Goal: Navigation & Orientation: Find specific page/section

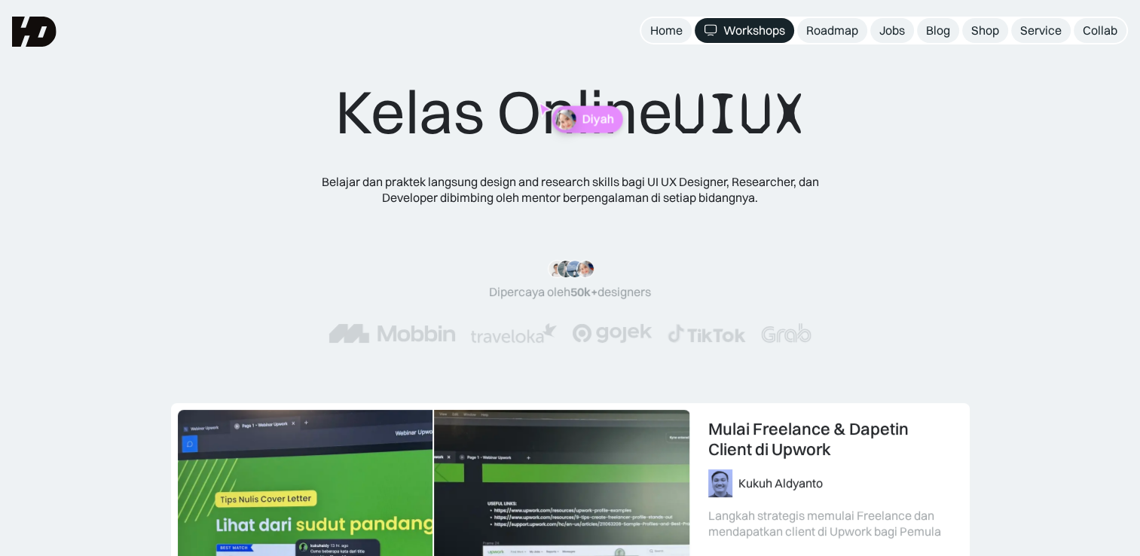
click at [585, 127] on div "Diyah" at bounding box center [587, 119] width 71 height 27
click at [892, 30] on div "Jobs" at bounding box center [893, 31] width 26 height 16
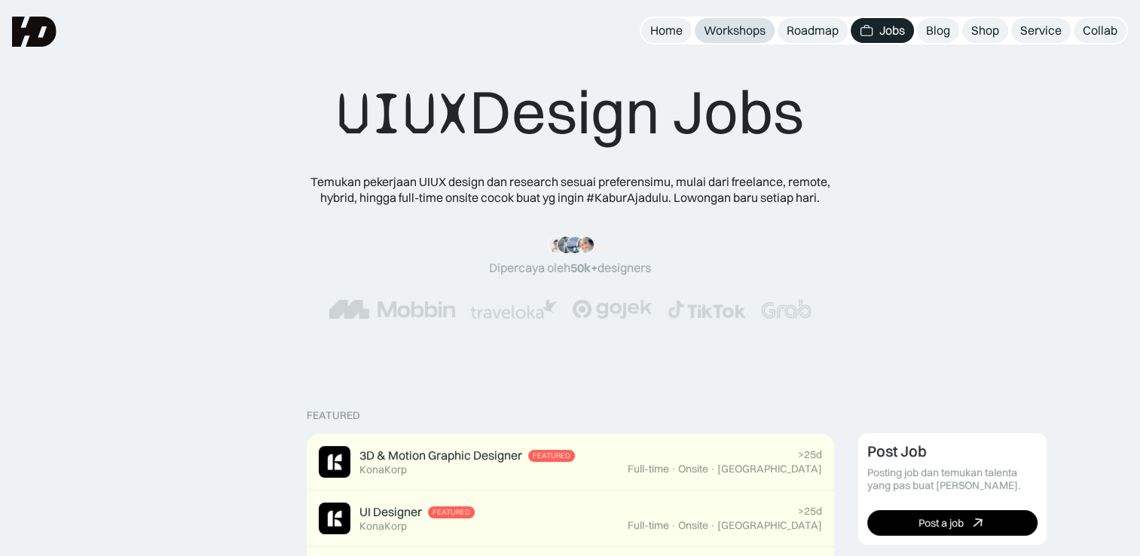
click at [726, 32] on div "Workshops" at bounding box center [735, 31] width 62 height 16
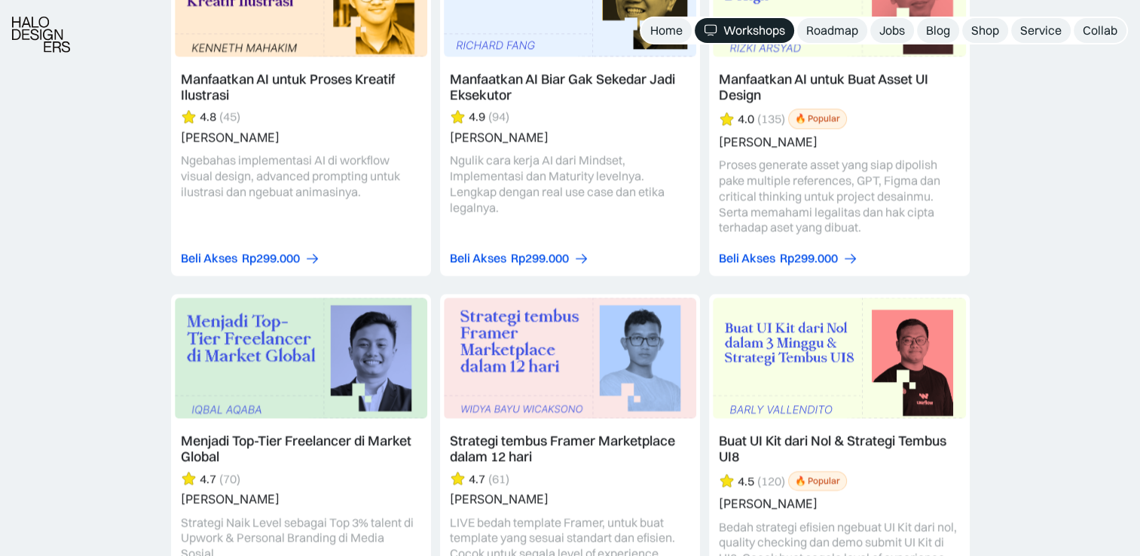
scroll to position [2261, 0]
